Goal: Complete application form

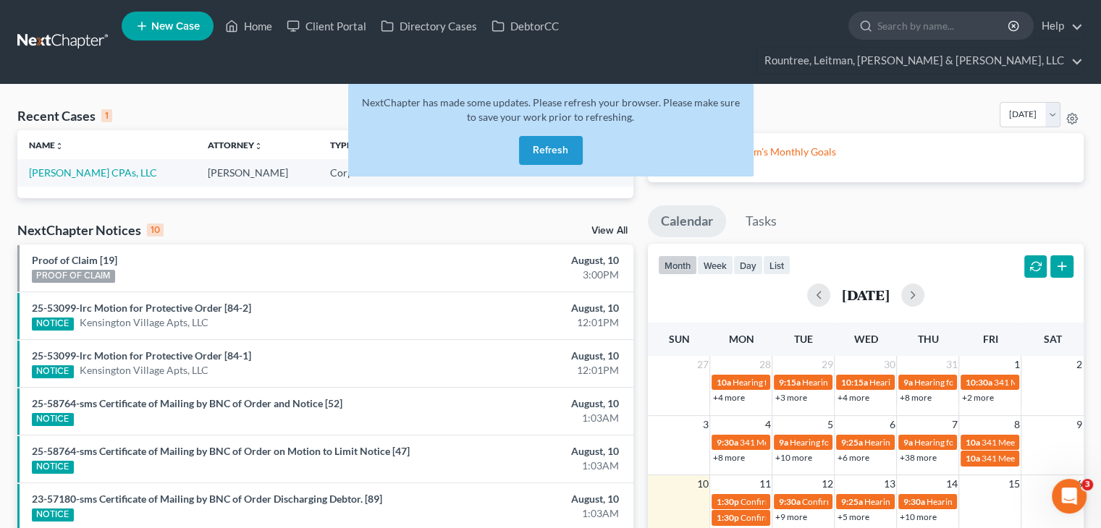
click at [554, 136] on button "Refresh" at bounding box center [551, 150] width 64 height 29
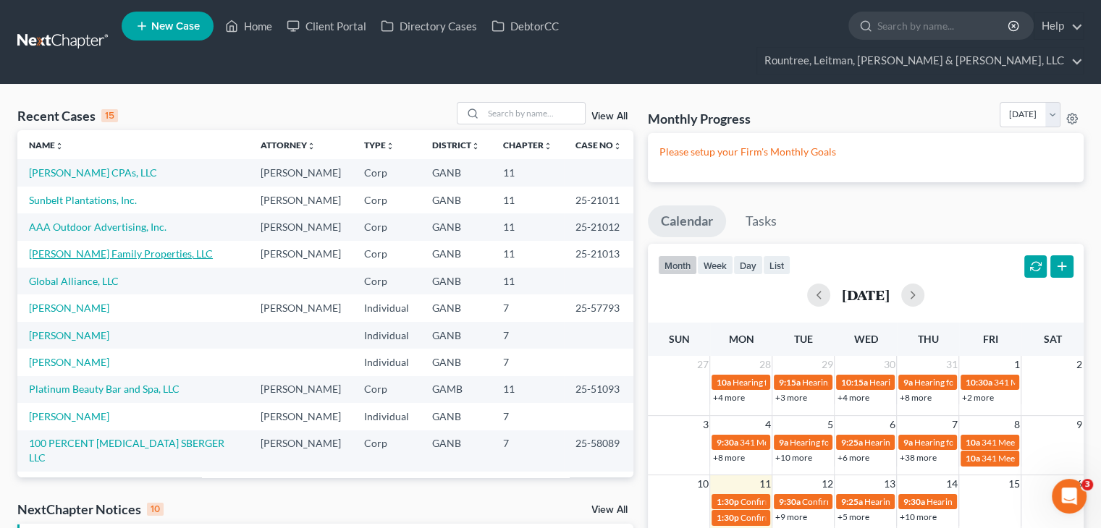
click at [102, 260] on link "Adcock Family Properties, LLC" at bounding box center [121, 254] width 184 height 12
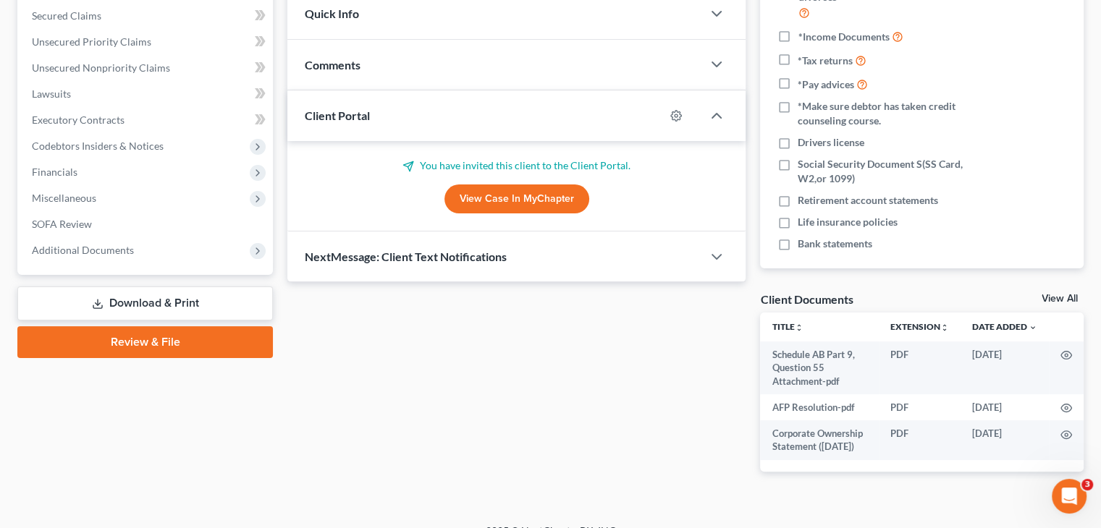
scroll to position [287, 0]
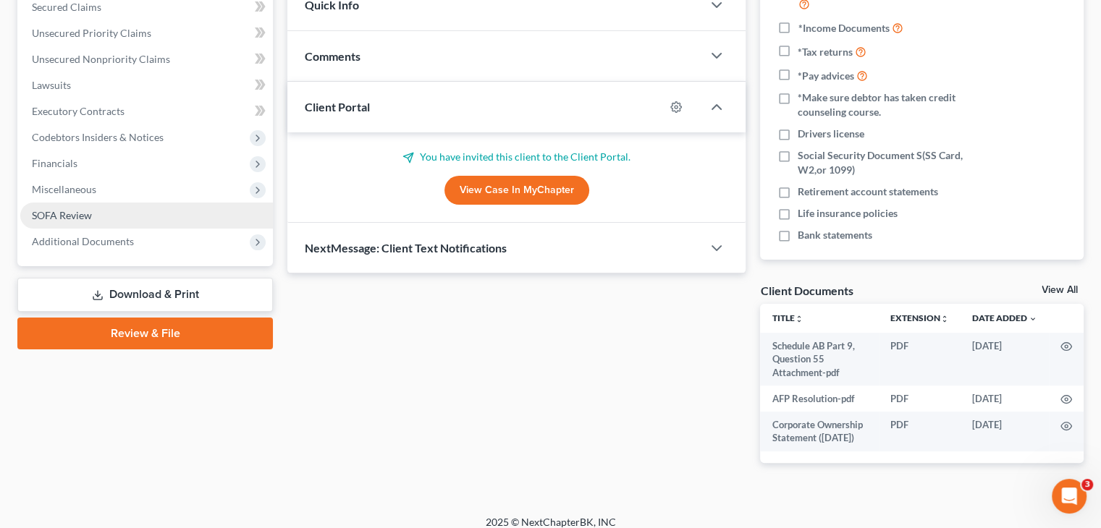
click at [81, 209] on span "SOFA Review" at bounding box center [62, 215] width 60 height 12
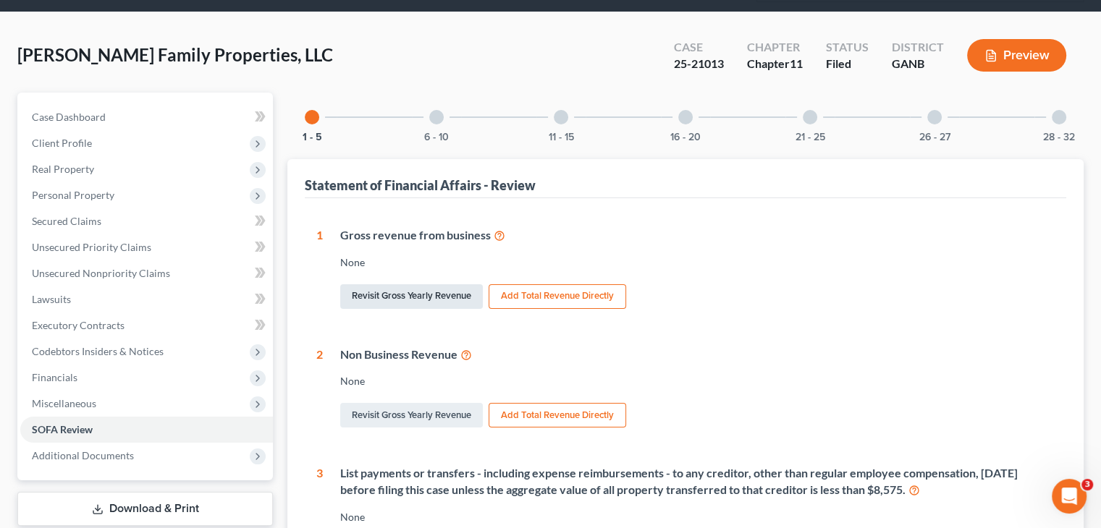
click at [423, 284] on link "Revisit Gross Yearly Revenue" at bounding box center [411, 296] width 143 height 25
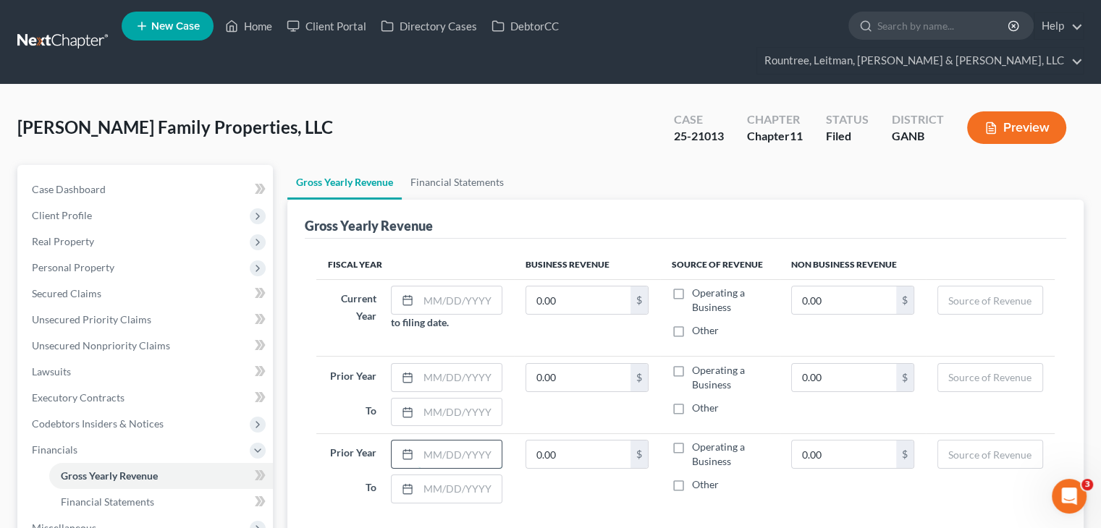
click at [443, 441] on input "text" at bounding box center [459, 455] width 83 height 28
type input "01/01/2023"
click at [469, 476] on input "text" at bounding box center [459, 490] width 83 height 28
type input "12/31/2023"
click at [430, 364] on input "text" at bounding box center [459, 378] width 83 height 28
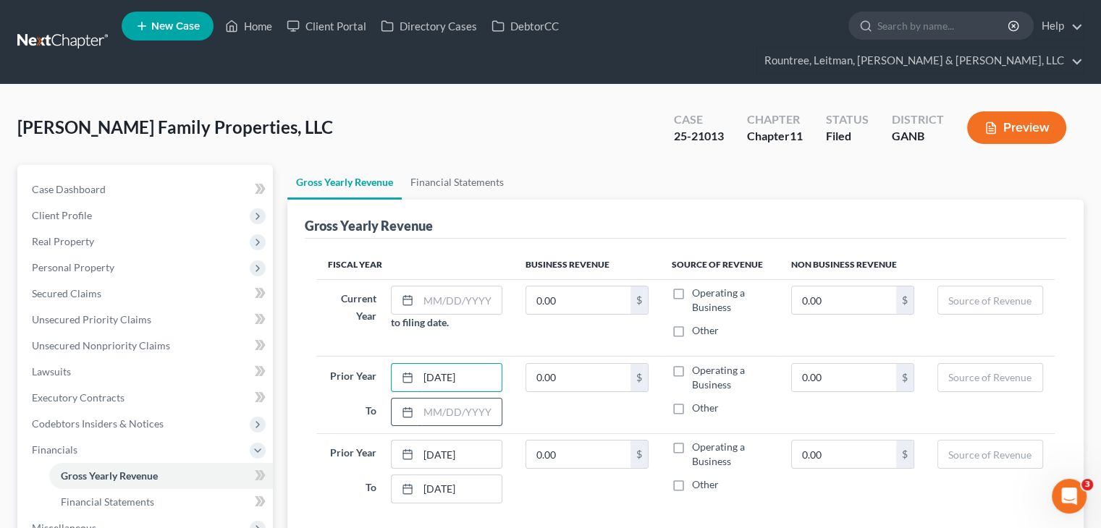
type input "01/01/2024"
click at [434, 399] on input "text" at bounding box center [459, 413] width 83 height 28
type input "12/31/2024"
click at [431, 287] on input "text" at bounding box center [459, 301] width 83 height 28
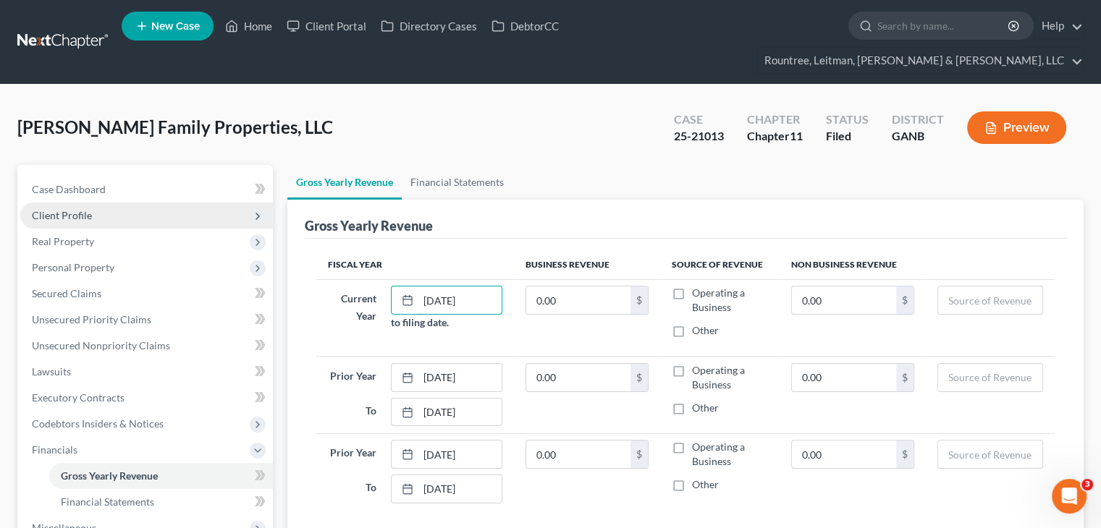
type input "01/01/2025"
click at [958, 287] on input "text" at bounding box center [990, 301] width 104 height 28
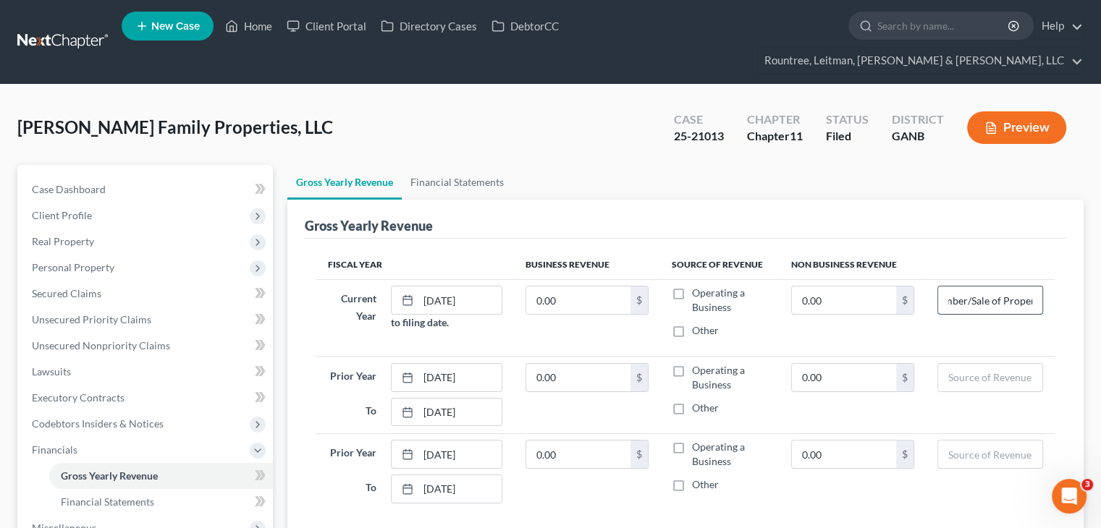
scroll to position [0, 54]
type input "Sale of Timber/Sale of Property"
click at [913, 322] on td "0.00 $" at bounding box center [852, 317] width 146 height 77
click at [692, 286] on label "Operating a Business" at bounding box center [729, 300] width 75 height 29
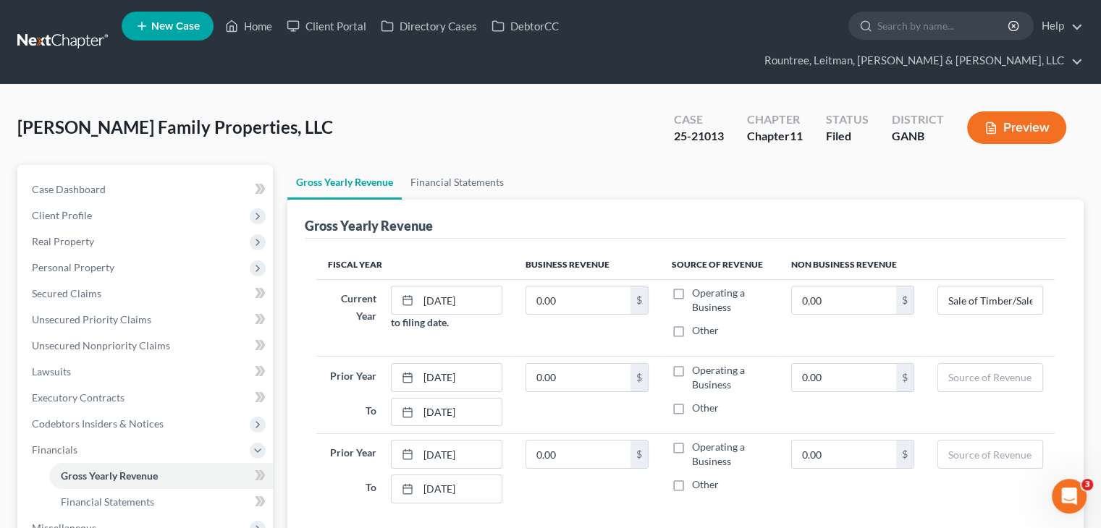
click at [698, 286] on input "Operating a Business" at bounding box center [702, 290] width 9 height 9
checkbox input "true"
click at [692, 363] on label "Operating a Business" at bounding box center [729, 377] width 75 height 29
click at [698, 363] on input "Operating a Business" at bounding box center [702, 367] width 9 height 9
checkbox input "true"
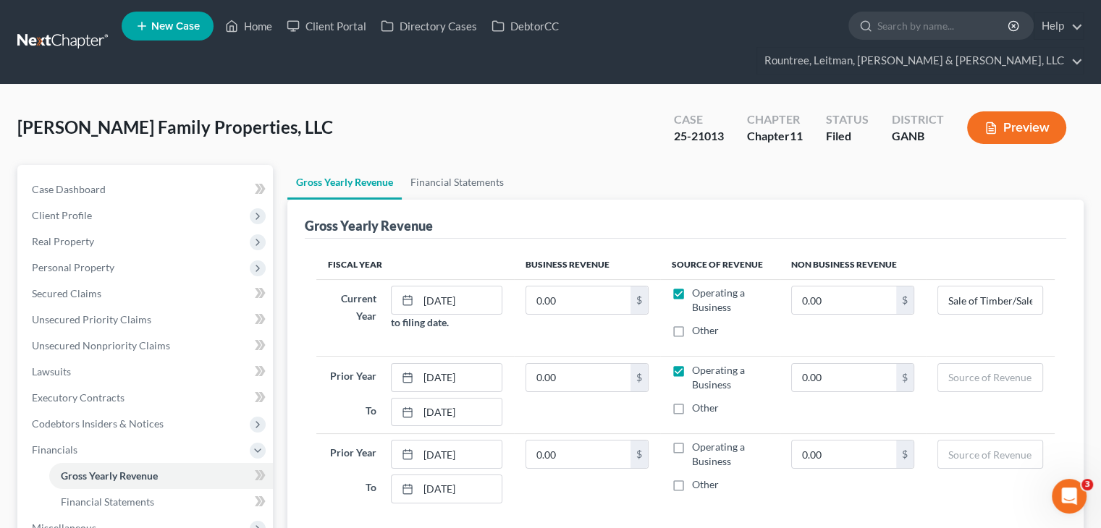
click at [692, 440] on label "Operating a Business" at bounding box center [729, 454] width 75 height 29
click at [698, 440] on input "Operating a Business" at bounding box center [702, 444] width 9 height 9
checkbox input "true"
click at [67, 261] on span "Personal Property" at bounding box center [73, 267] width 83 height 12
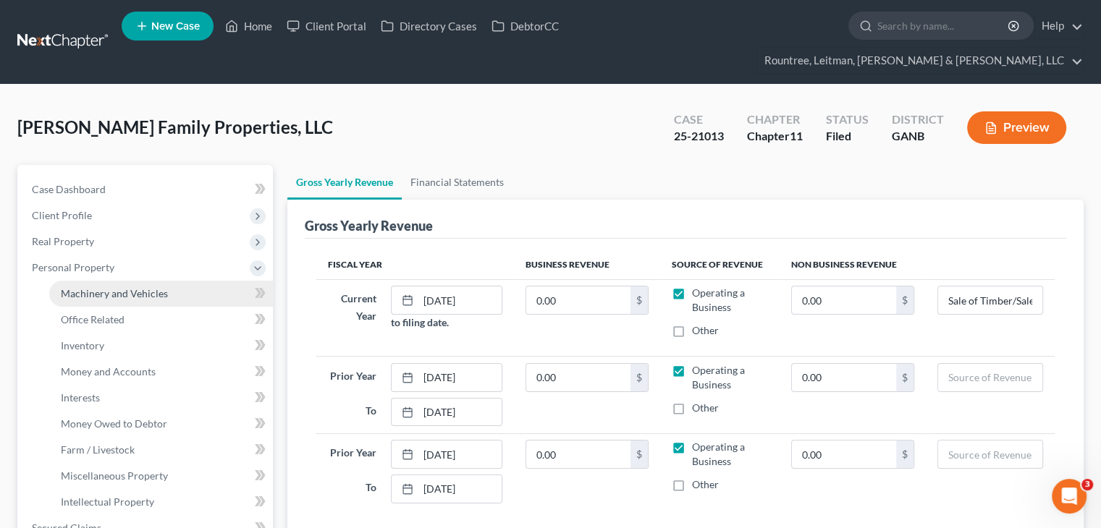
click at [107, 287] on span "Machinery and Vehicles" at bounding box center [114, 293] width 107 height 12
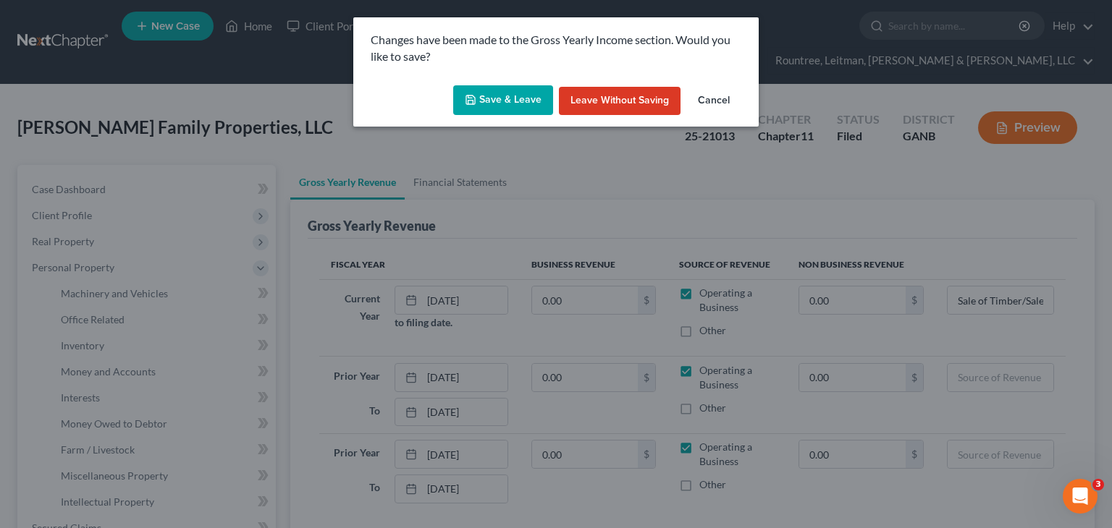
click at [538, 93] on button "Save & Leave" at bounding box center [503, 100] width 100 height 30
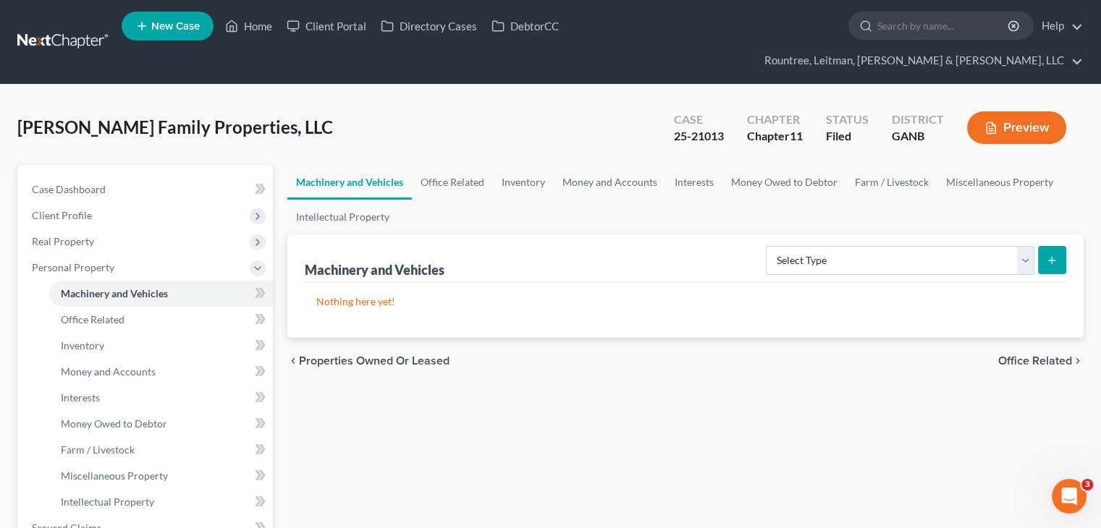
click at [93, 313] on span "Office Related" at bounding box center [93, 319] width 64 height 12
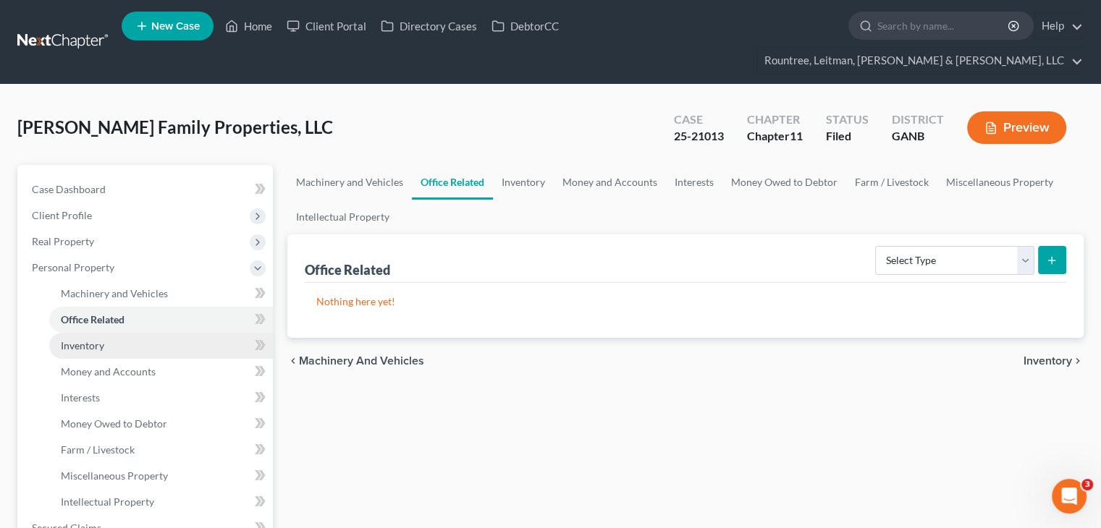
click at [95, 339] on span "Inventory" at bounding box center [82, 345] width 43 height 12
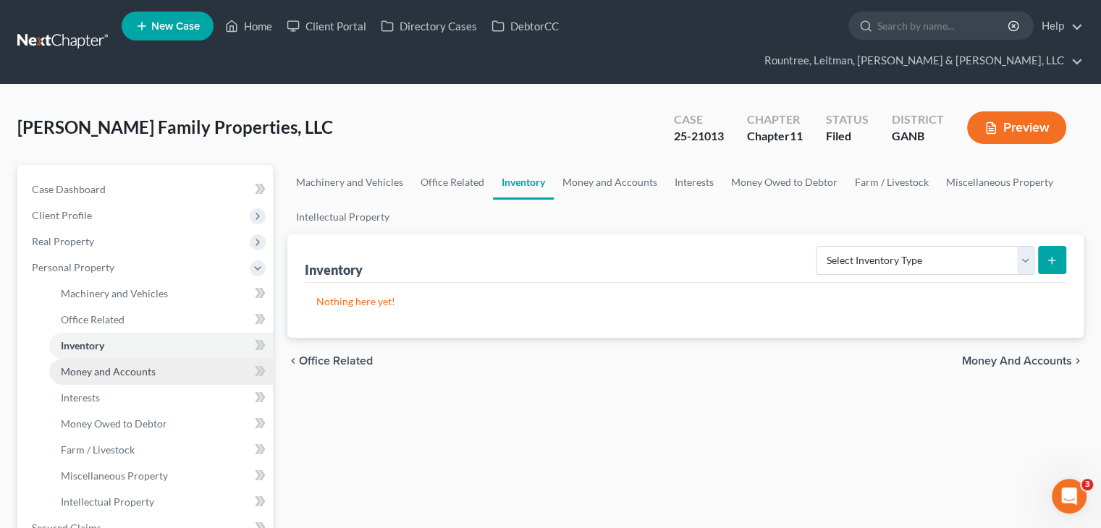
click at [95, 365] on span "Money and Accounts" at bounding box center [108, 371] width 95 height 12
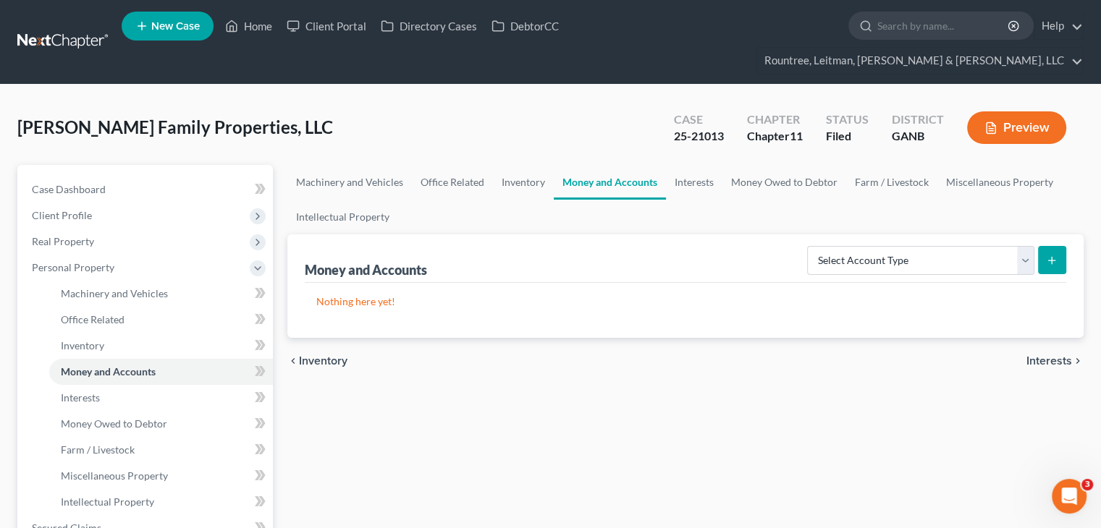
click at [1057, 255] on icon "submit" at bounding box center [1052, 261] width 12 height 12
drag, startPoint x: 1028, startPoint y: 235, endPoint x: 1015, endPoint y: 246, distance: 17.0
click at [1028, 246] on select "Select Account Type Brokerage (A/B: 3, SOFA: 18) Cash on Hand (A/B: 2) Certific…" at bounding box center [920, 260] width 227 height 29
select select "checking"
click at [809, 246] on select "Select Account Type Brokerage (A/B: 3, SOFA: 18) Cash on Hand (A/B: 2) Certific…" at bounding box center [920, 260] width 227 height 29
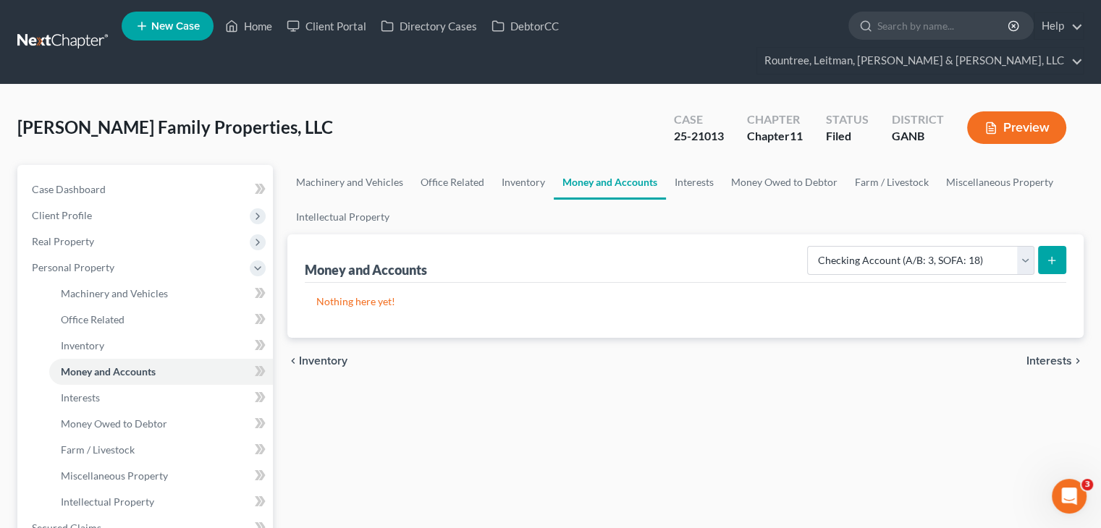
click at [1053, 255] on icon "submit" at bounding box center [1052, 261] width 12 height 12
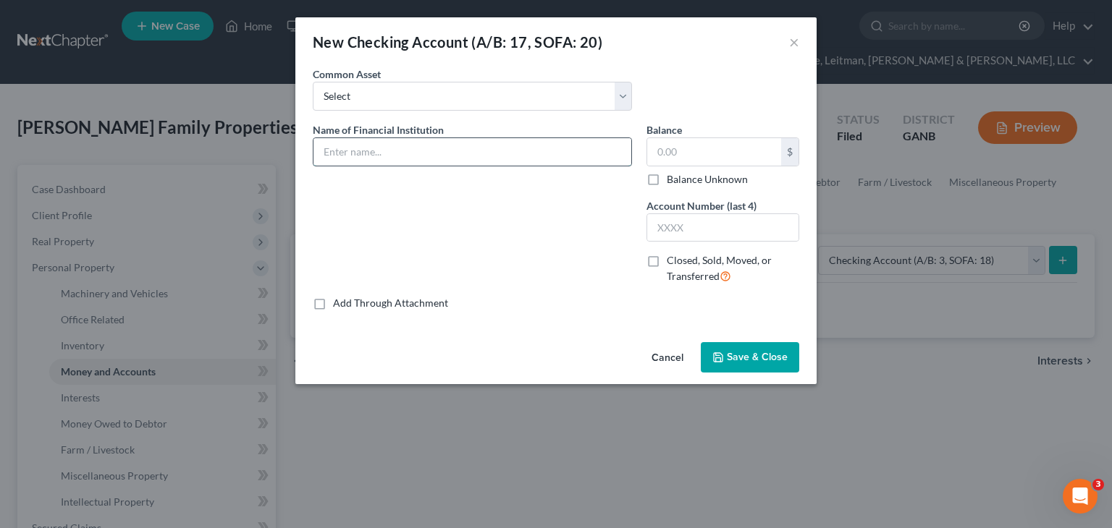
click at [460, 155] on input "text" at bounding box center [472, 152] width 318 height 28
type input "Truist 2948"
click at [711, 229] on input "text" at bounding box center [722, 228] width 151 height 28
type input "2948"
click at [757, 360] on span "Save & Close" at bounding box center [757, 357] width 61 height 12
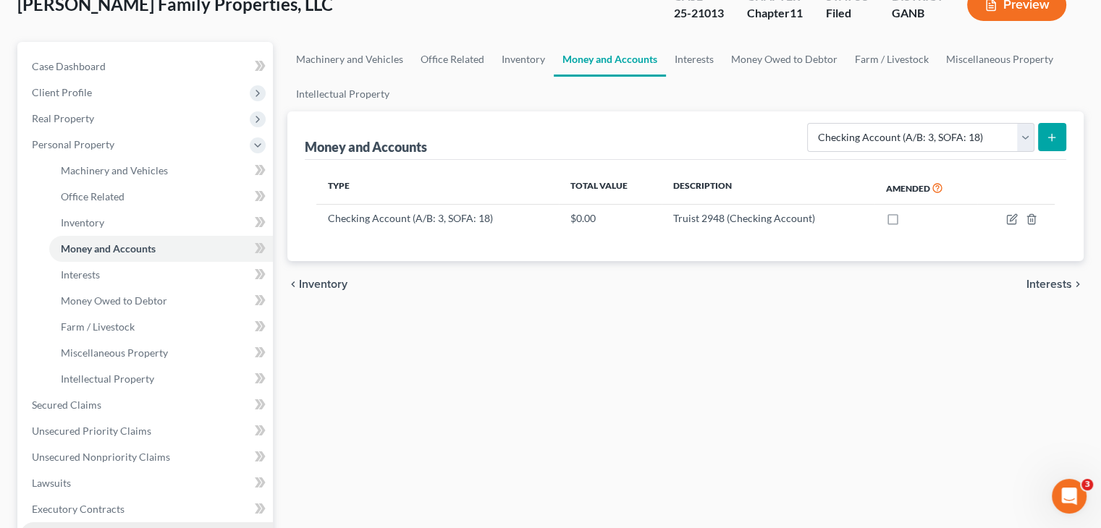
scroll to position [289, 0]
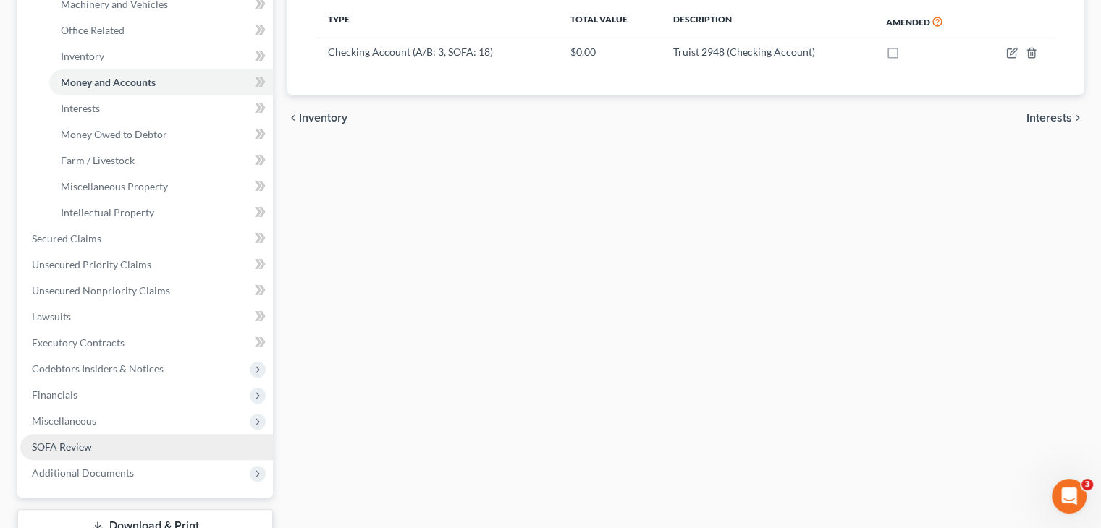
click at [69, 441] on span "SOFA Review" at bounding box center [62, 447] width 60 height 12
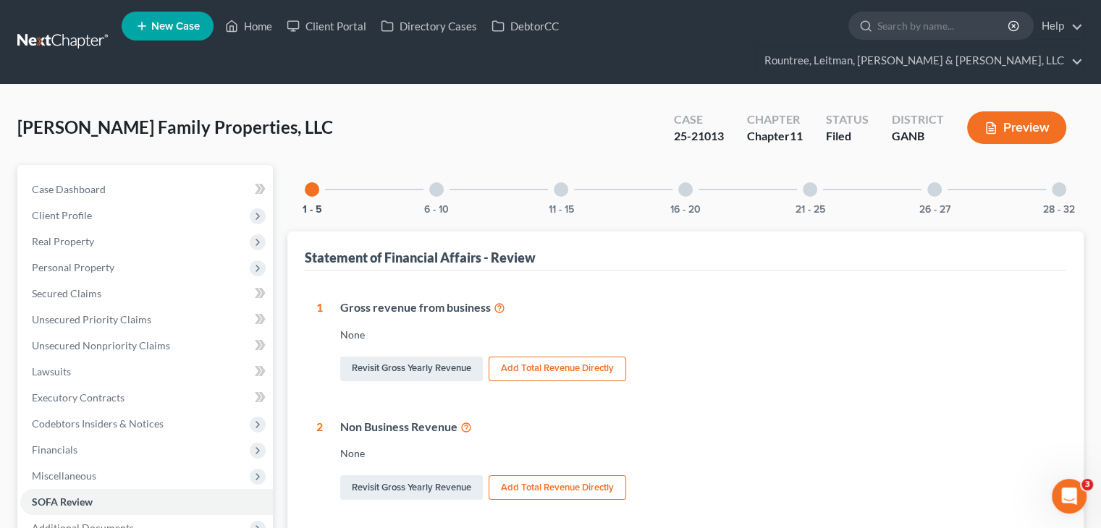
click at [562, 182] on div at bounding box center [561, 189] width 14 height 14
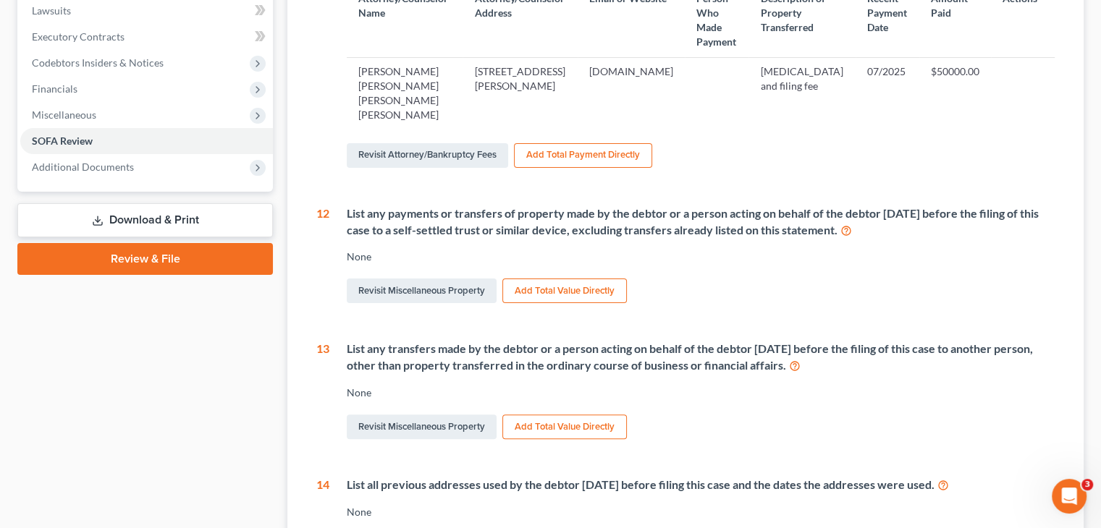
scroll to position [362, 0]
click at [413, 414] on link "Revisit Miscellaneous Property" at bounding box center [422, 426] width 150 height 25
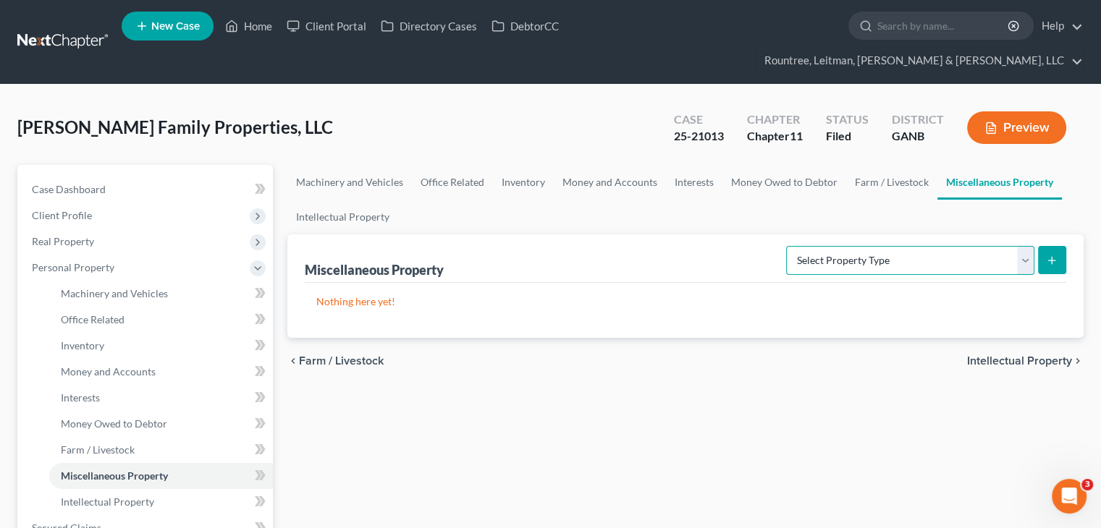
click at [1024, 246] on select "Select Property Type Assigned for Creditor Benefit Within 120 Days (SOFA: 8) As…" at bounding box center [910, 260] width 248 height 29
select select "transferred"
click at [786, 246] on select "Select Property Type Assigned for Creditor Benefit Within 120 Days (SOFA: 8) As…" at bounding box center [910, 260] width 248 height 29
click at [1052, 257] on line "submit" at bounding box center [1052, 260] width 0 height 7
select select "Ordinary (within 2 years)"
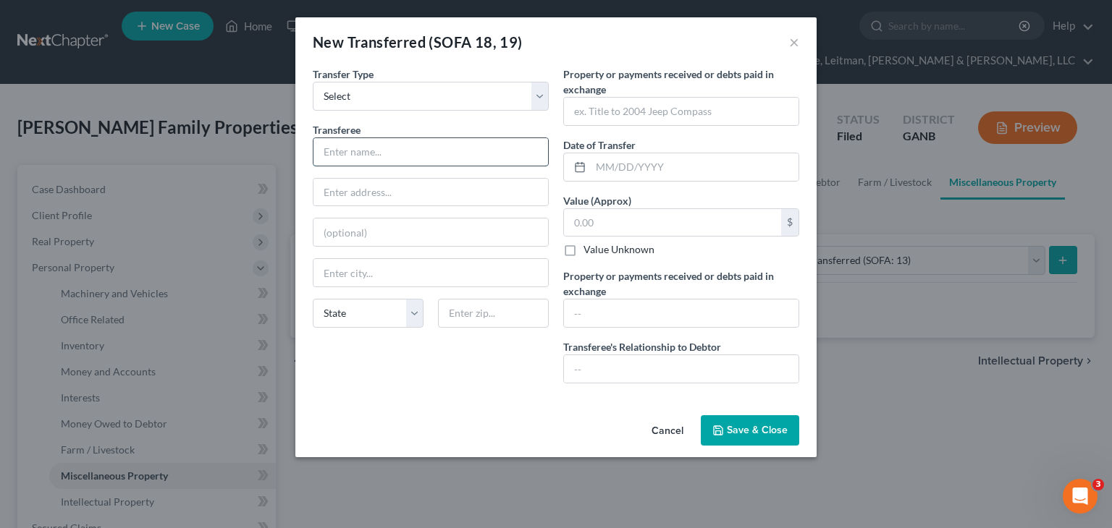
click at [401, 144] on input "text" at bounding box center [430, 152] width 234 height 28
type input "Fourteen Ninety South, LLC"
click at [670, 172] on input "text" at bounding box center [695, 167] width 208 height 28
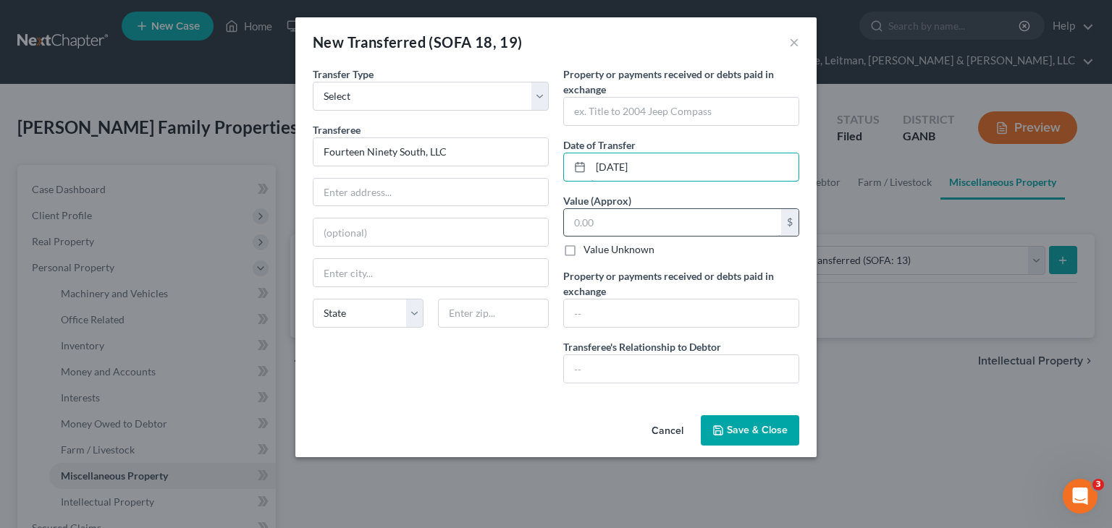
type input "06/27/2025"
click at [664, 221] on input "text" at bounding box center [672, 223] width 217 height 28
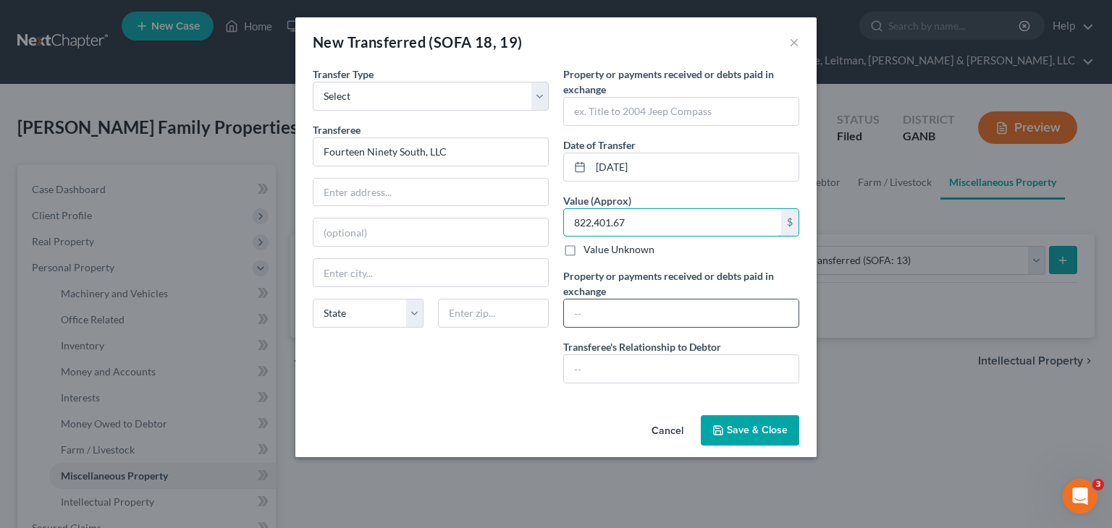
type input "822,401.67"
click at [653, 319] on input "text" at bounding box center [681, 314] width 234 height 28
click at [643, 371] on input "text" at bounding box center [681, 369] width 234 height 28
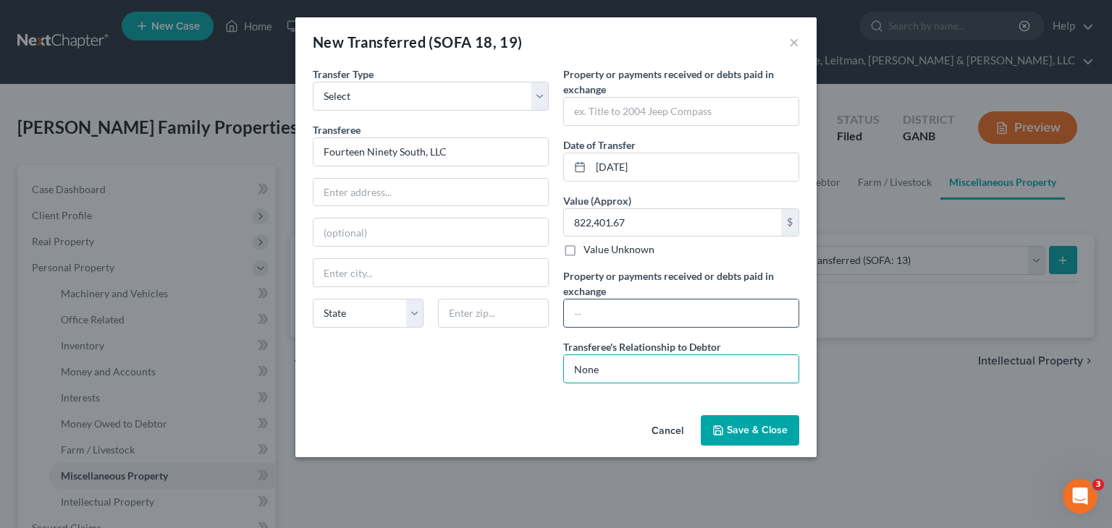
type input "None"
click at [647, 313] on input "text" at bounding box center [681, 314] width 234 height 28
click at [604, 111] on input "text" at bounding box center [681, 112] width 234 height 28
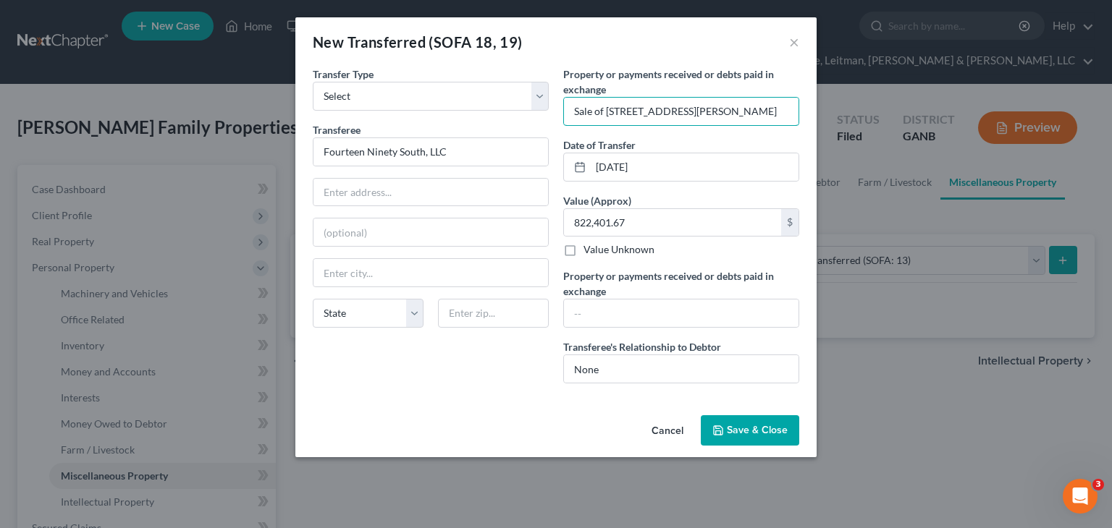
type input "Sale of 0 Carpenter Road, Tifton, GA 31793"
click at [741, 434] on span "Save & Close" at bounding box center [757, 430] width 61 height 12
